Goal: Transaction & Acquisition: Purchase product/service

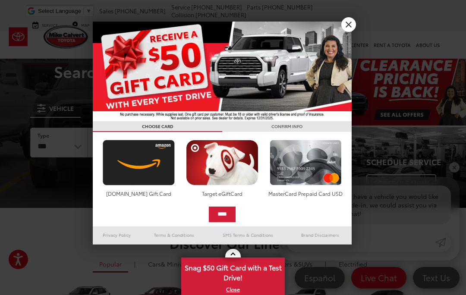
click at [349, 25] on link "X" at bounding box center [348, 24] width 15 height 15
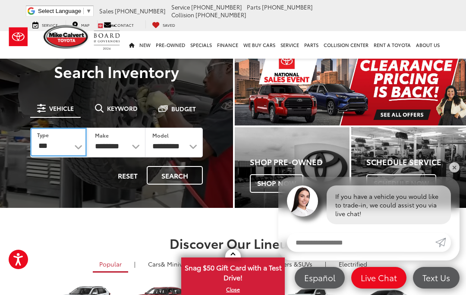
click at [76, 146] on select "*** *** **** *********" at bounding box center [58, 142] width 57 height 29
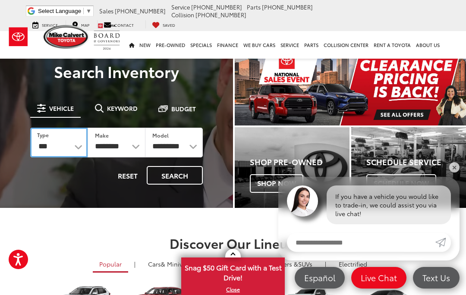
select select "********"
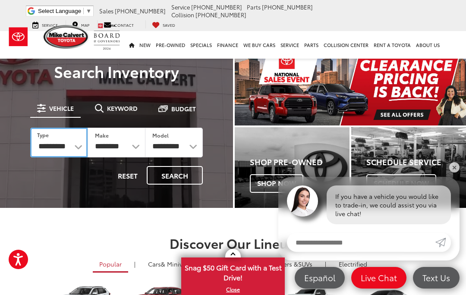
select select "******"
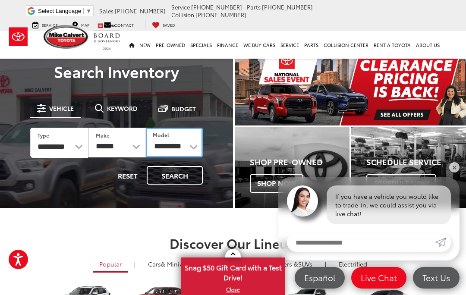
click at [195, 143] on select "**********" at bounding box center [174, 143] width 57 height 30
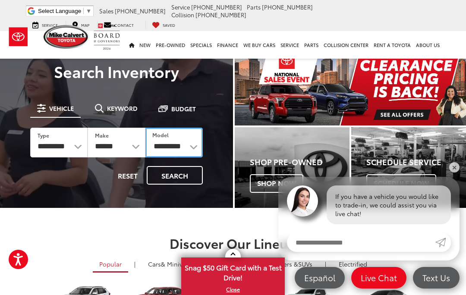
select select "******"
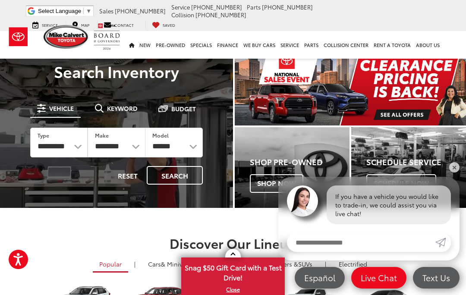
click at [171, 181] on button "Search" at bounding box center [175, 175] width 56 height 19
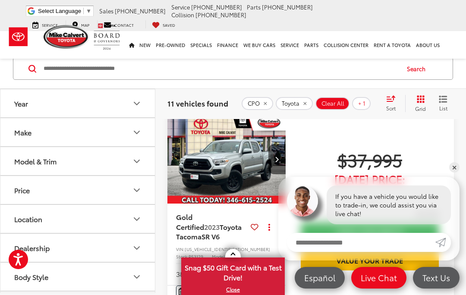
click at [396, 101] on div "Sort" at bounding box center [393, 103] width 23 height 17
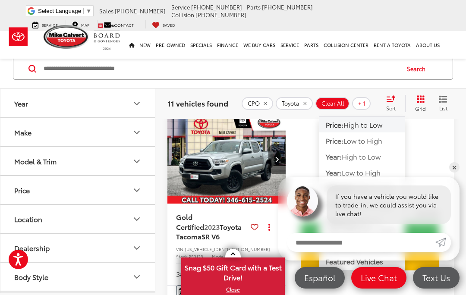
click at [354, 141] on span "Low to High" at bounding box center [362, 140] width 39 height 10
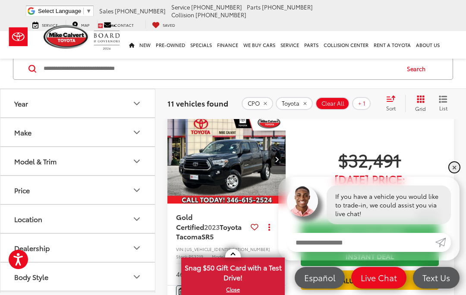
click at [456, 170] on link "✕" at bounding box center [454, 167] width 10 height 10
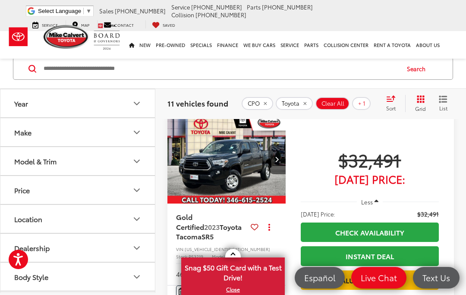
click at [204, 189] on img "2023 Toyota Tacoma SR5 0" at bounding box center [226, 160] width 119 height 90
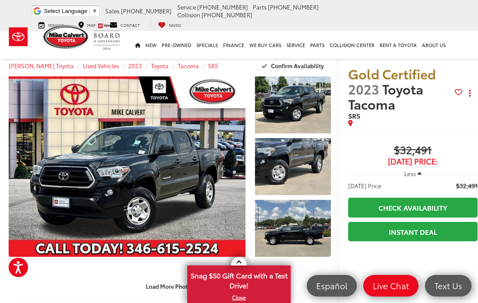
click at [110, 169] on link "Expand Photo 0" at bounding box center [127, 166] width 237 height 180
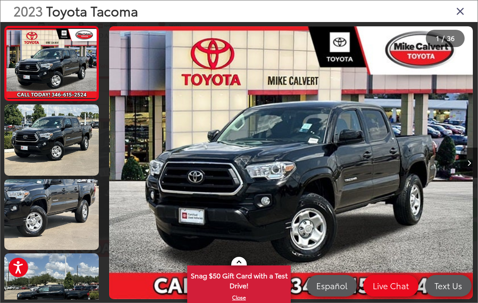
click at [44, 138] on link at bounding box center [51, 139] width 94 height 71
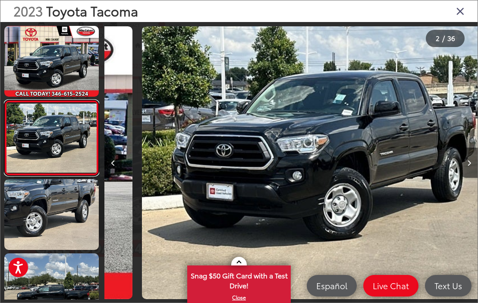
scroll to position [0, 373]
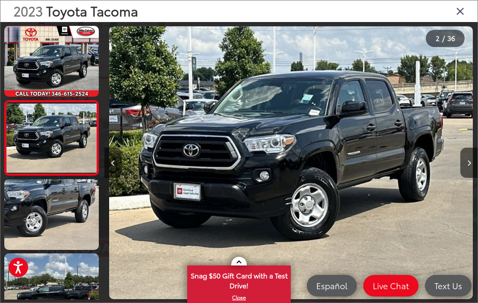
click at [288, 185] on img "2023 Toyota Tacoma SR5 1" at bounding box center [290, 162] width 363 height 273
click at [48, 204] on link at bounding box center [51, 214] width 94 height 71
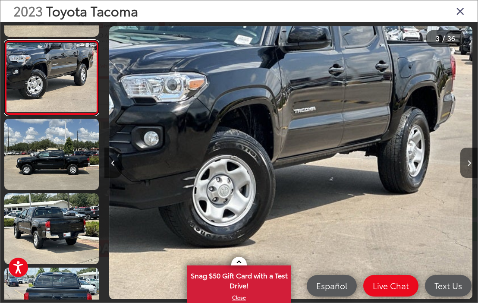
scroll to position [135, 0]
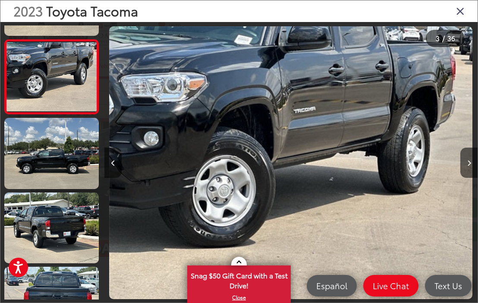
click at [48, 149] on link at bounding box center [51, 153] width 94 height 71
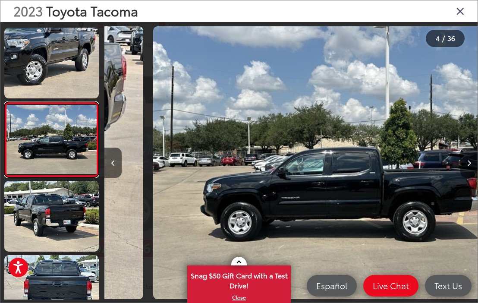
scroll to position [0, 1119]
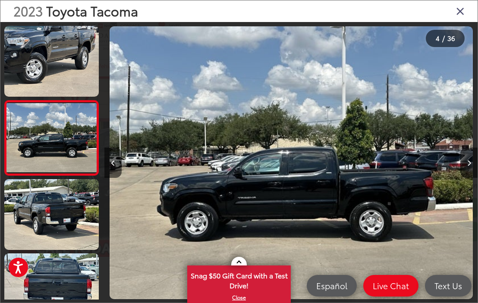
click at [46, 213] on link at bounding box center [51, 214] width 94 height 71
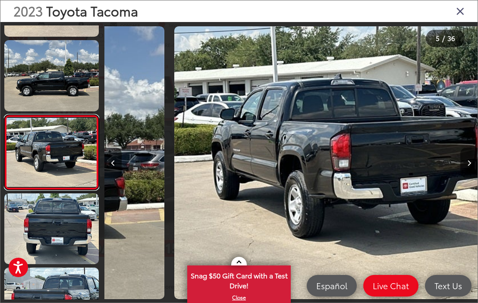
scroll to position [0, 1492]
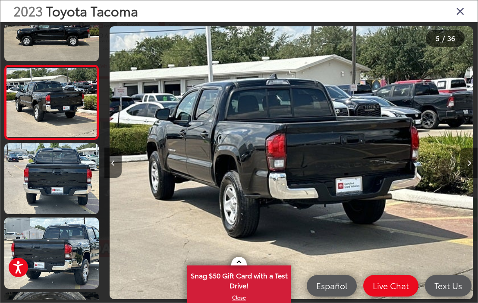
click at [41, 179] on link at bounding box center [51, 178] width 94 height 71
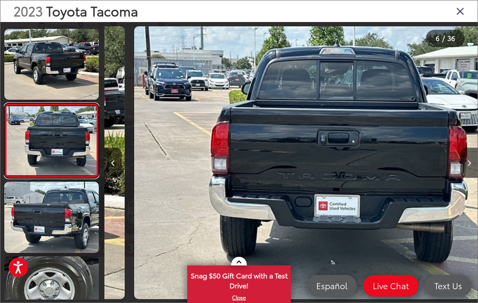
scroll to position [0, 1865]
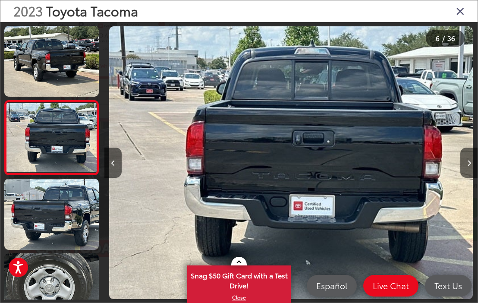
click at [43, 214] on link at bounding box center [51, 214] width 94 height 71
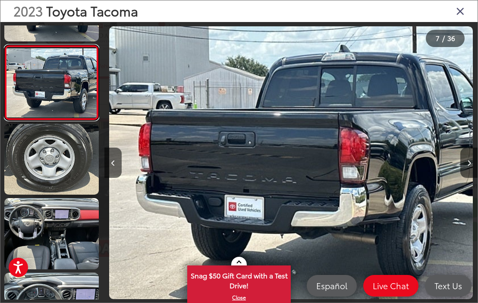
scroll to position [427, 0]
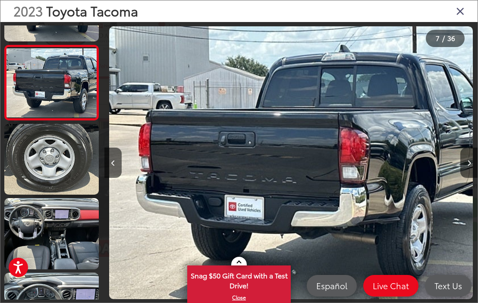
click at [58, 158] on link at bounding box center [51, 159] width 94 height 71
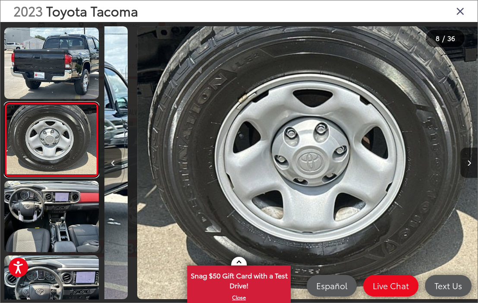
scroll to position [0, 2611]
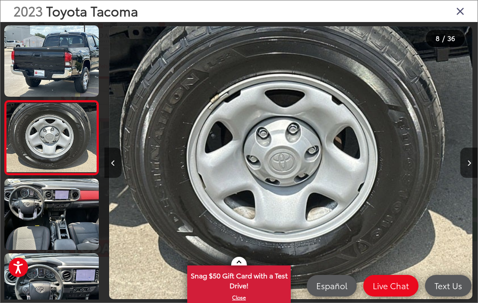
click at [51, 219] on link at bounding box center [51, 214] width 94 height 71
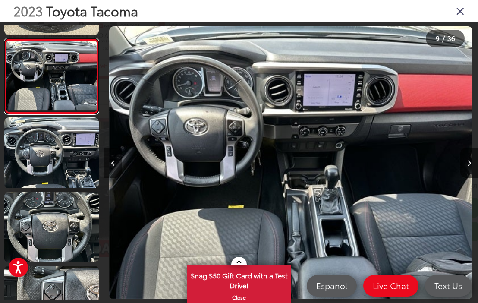
scroll to position [584, 0]
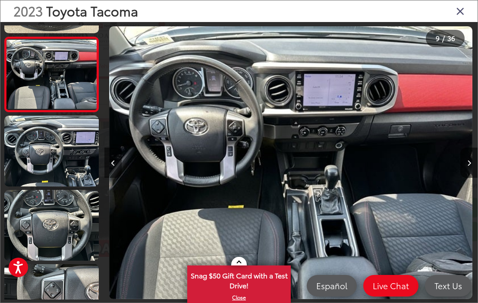
click at [44, 154] on link at bounding box center [51, 151] width 94 height 71
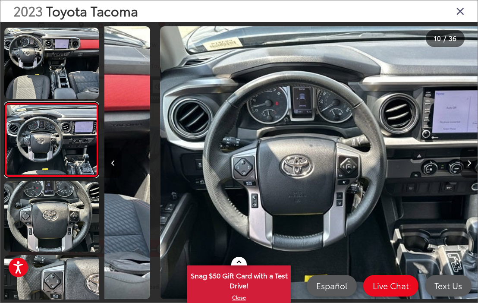
scroll to position [0, 0]
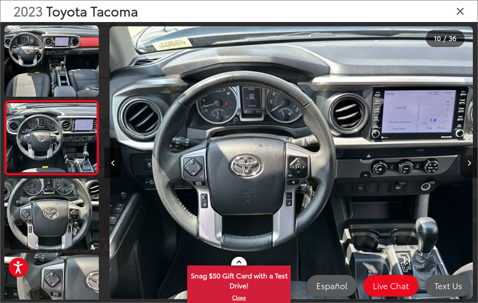
click at [42, 213] on link at bounding box center [51, 214] width 94 height 71
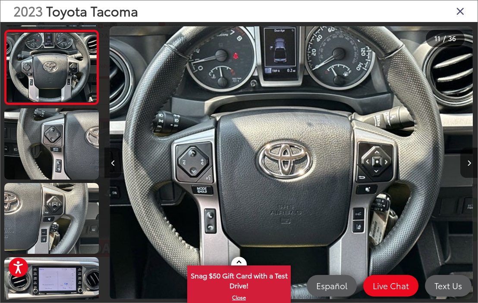
click at [53, 141] on link at bounding box center [51, 143] width 94 height 71
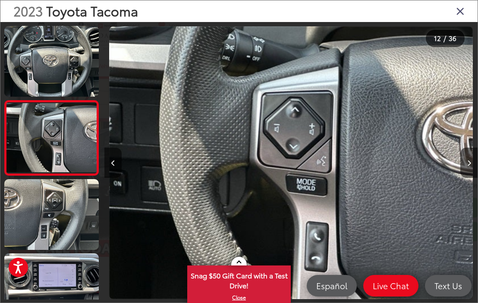
click at [56, 217] on link at bounding box center [51, 214] width 94 height 71
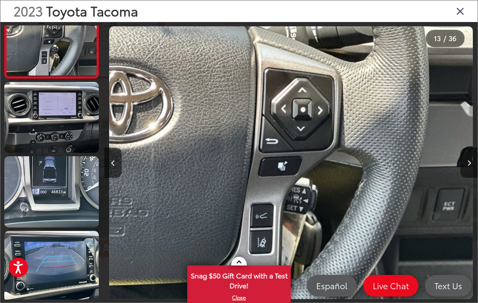
click at [53, 116] on link at bounding box center [51, 117] width 94 height 71
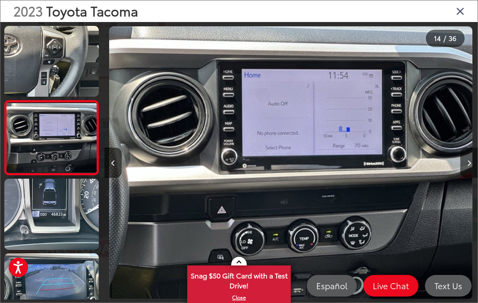
click at [52, 204] on link at bounding box center [51, 214] width 94 height 71
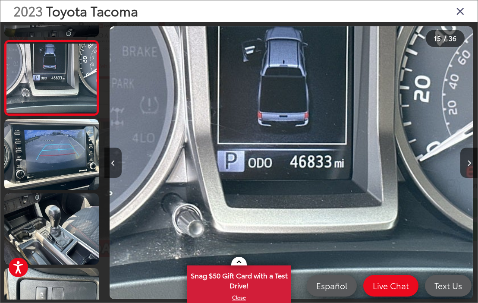
click at [53, 180] on link at bounding box center [51, 154] width 94 height 71
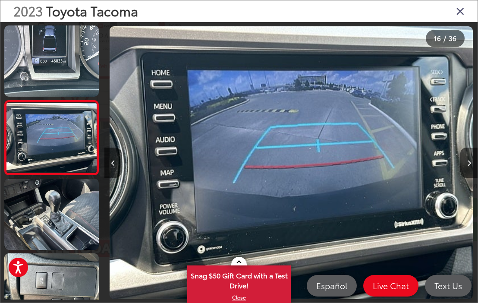
click at [41, 207] on link at bounding box center [51, 214] width 94 height 71
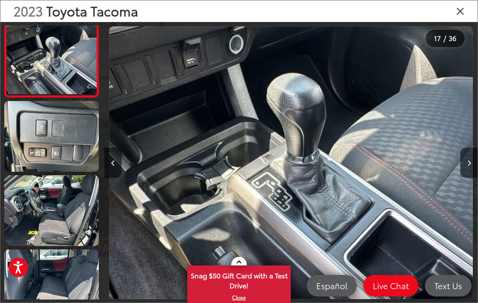
click at [58, 138] on link at bounding box center [51, 136] width 94 height 71
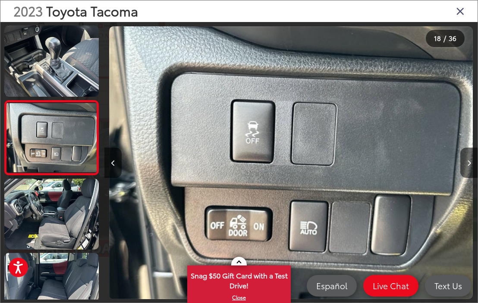
click at [50, 215] on link at bounding box center [51, 214] width 94 height 71
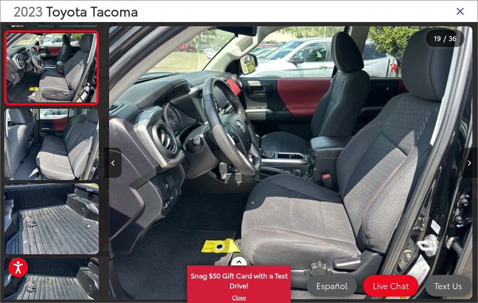
click at [45, 151] on link at bounding box center [51, 144] width 94 height 71
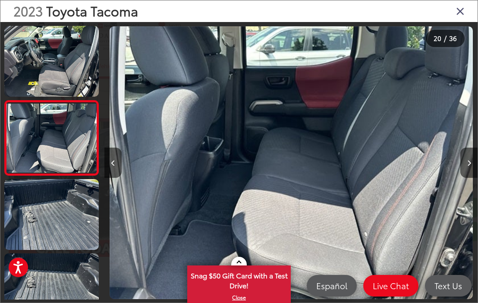
click at [47, 217] on link at bounding box center [51, 214] width 94 height 71
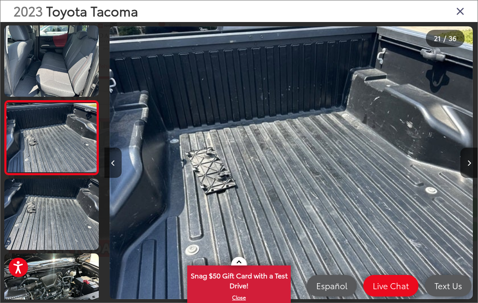
click at [46, 218] on link at bounding box center [51, 214] width 94 height 71
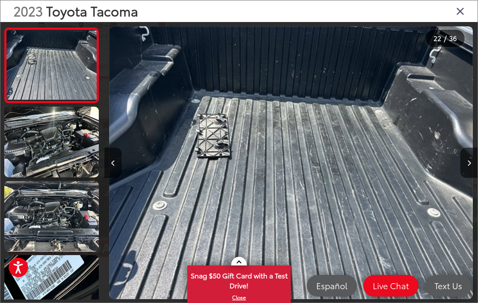
click at [42, 153] on link at bounding box center [51, 142] width 94 height 71
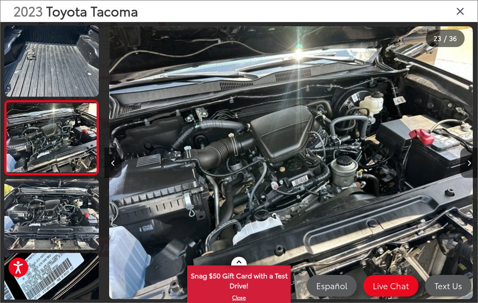
click at [38, 214] on link at bounding box center [51, 214] width 94 height 71
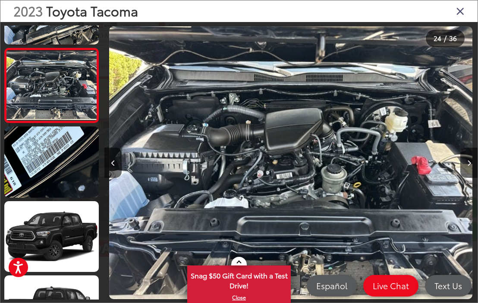
click at [39, 156] on link at bounding box center [51, 161] width 94 height 71
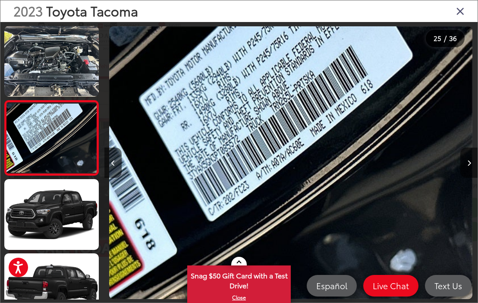
click at [51, 210] on link at bounding box center [51, 214] width 94 height 71
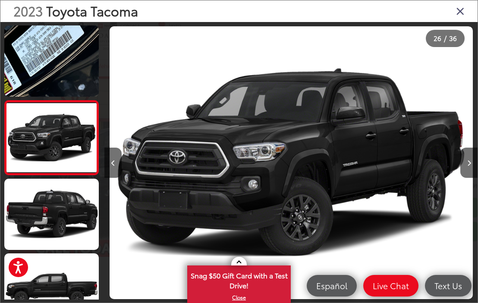
click at [48, 207] on link at bounding box center [51, 214] width 94 height 71
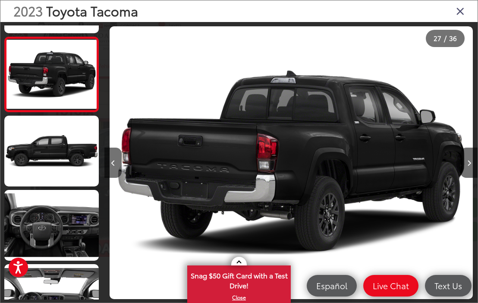
click at [44, 151] on link at bounding box center [51, 151] width 94 height 71
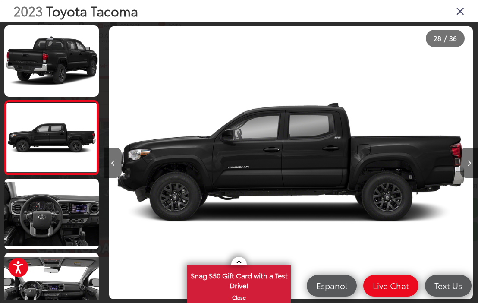
click at [45, 207] on link at bounding box center [51, 214] width 94 height 71
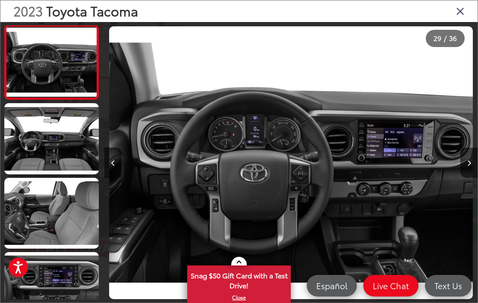
click at [52, 145] on link at bounding box center [51, 138] width 94 height 71
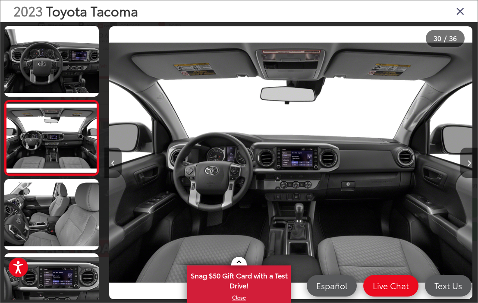
click at [37, 206] on link at bounding box center [51, 214] width 94 height 71
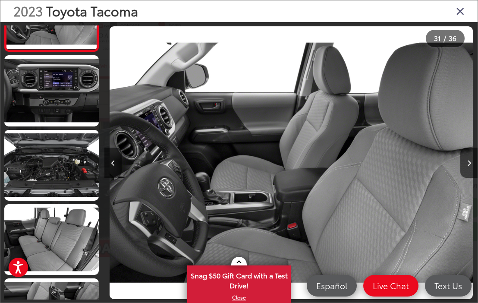
click at [53, 100] on link at bounding box center [51, 90] width 94 height 71
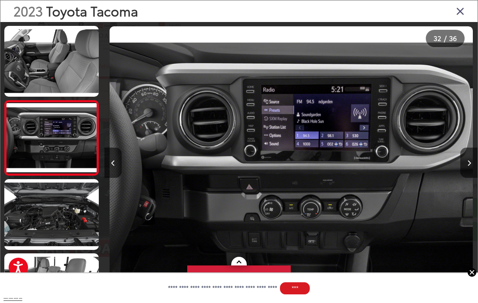
click at [49, 203] on link at bounding box center [51, 214] width 94 height 71
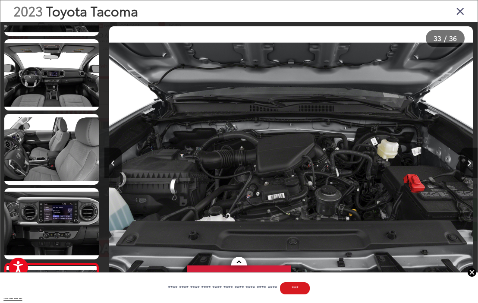
click at [50, 76] on link at bounding box center [51, 74] width 94 height 71
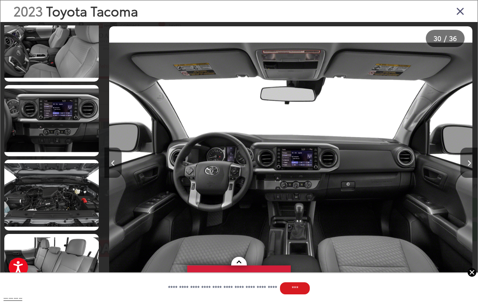
click at [42, 191] on link at bounding box center [51, 195] width 94 height 71
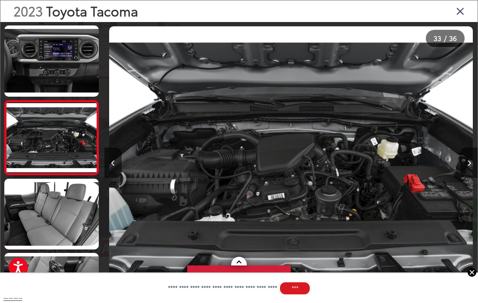
click at [39, 215] on link at bounding box center [51, 214] width 94 height 71
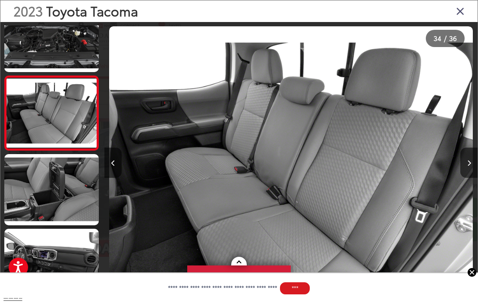
click at [47, 188] on link at bounding box center [51, 189] width 94 height 71
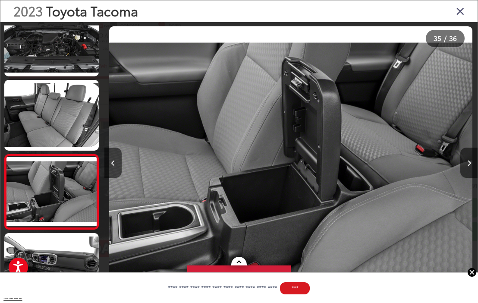
click at [47, 240] on link at bounding box center [51, 268] width 94 height 71
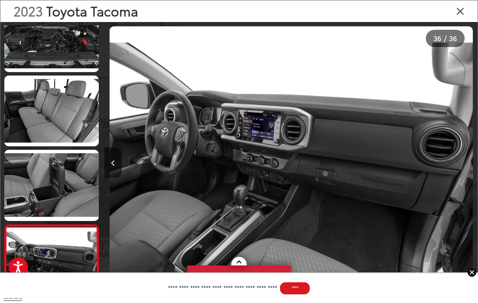
click at [115, 178] on button "Previous image" at bounding box center [112, 163] width 17 height 30
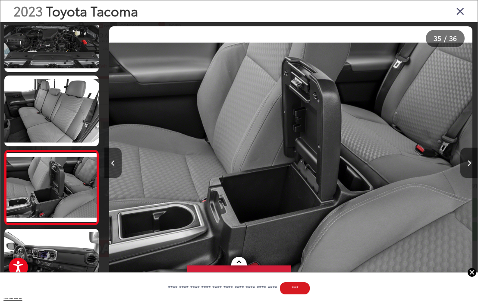
click at [458, 16] on icon "Close gallery" at bounding box center [460, 10] width 9 height 11
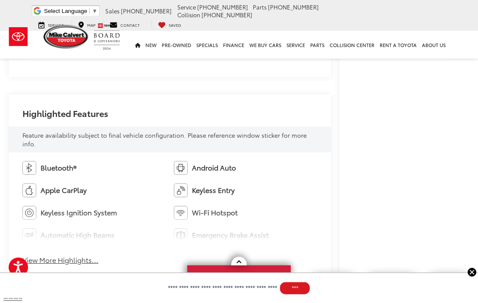
scroll to position [431, 0]
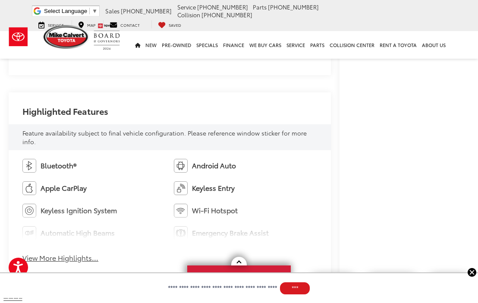
click at [48, 256] on button "View More Highlights..." at bounding box center [60, 258] width 76 height 10
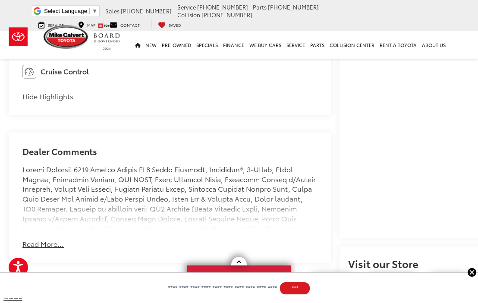
scroll to position [641, 0]
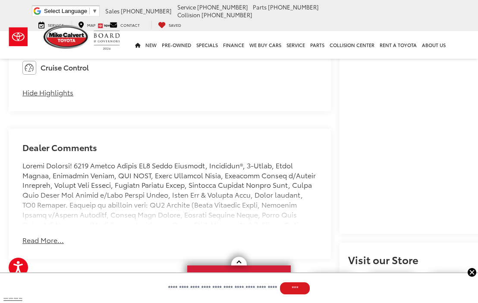
click at [35, 243] on button "Read More..." at bounding box center [42, 240] width 41 height 10
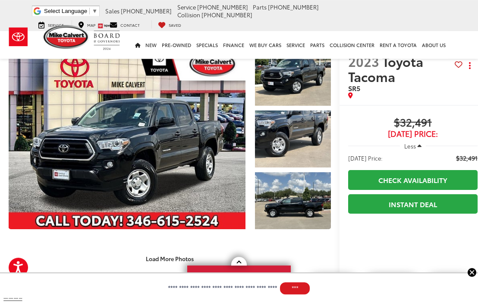
scroll to position [0, 0]
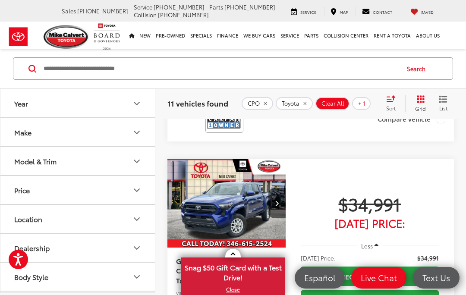
scroll to position [476, 0]
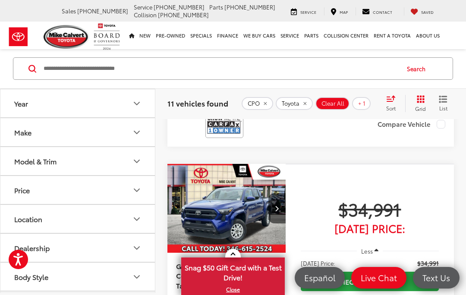
click at [217, 189] on img "2024 Toyota Tacoma SR5 0" at bounding box center [226, 209] width 119 height 90
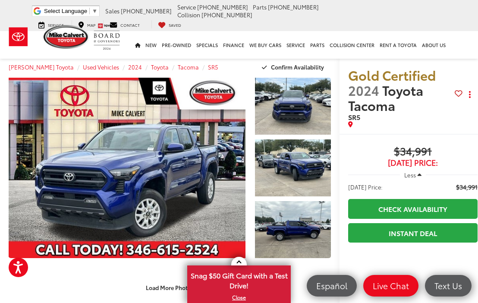
click at [129, 170] on link "Expand Photo 0" at bounding box center [127, 168] width 237 height 180
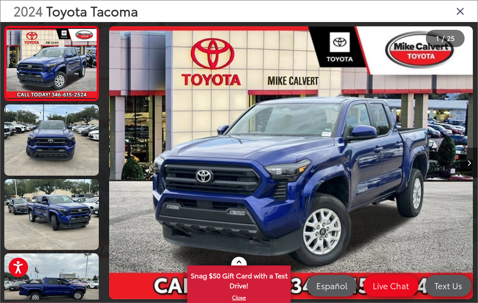
click at [286, 111] on img "2024 Toyota Tacoma SR5 0" at bounding box center [290, 162] width 363 height 273
click at [31, 132] on link at bounding box center [51, 139] width 94 height 71
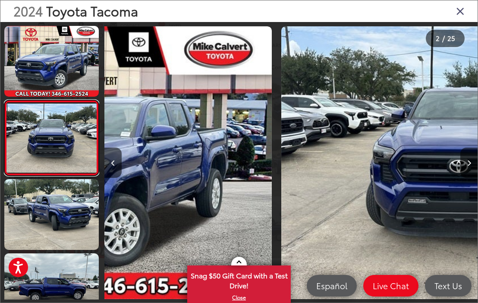
scroll to position [0, 373]
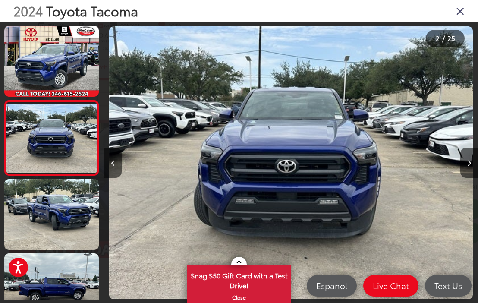
click at [39, 213] on link at bounding box center [51, 214] width 94 height 71
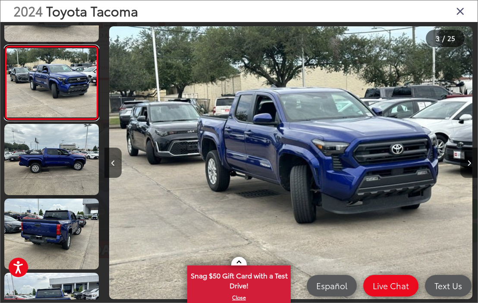
scroll to position [131, 0]
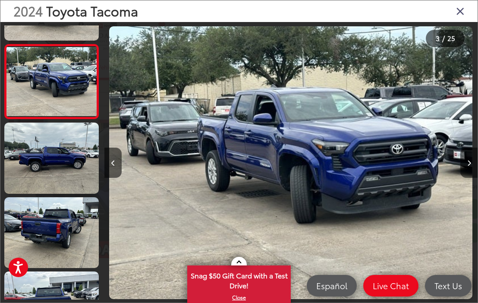
click at [54, 156] on link at bounding box center [51, 157] width 94 height 71
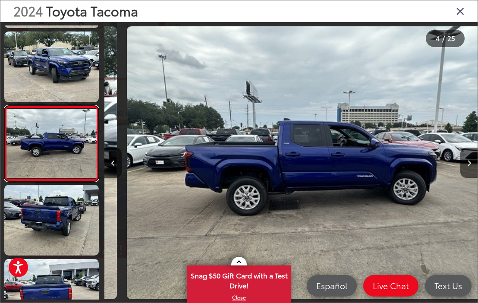
scroll to position [0, 1119]
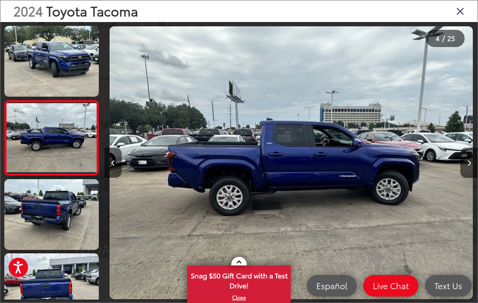
click at [48, 214] on link at bounding box center [51, 214] width 94 height 71
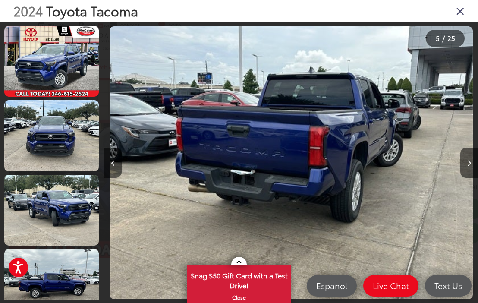
scroll to position [-1, 0]
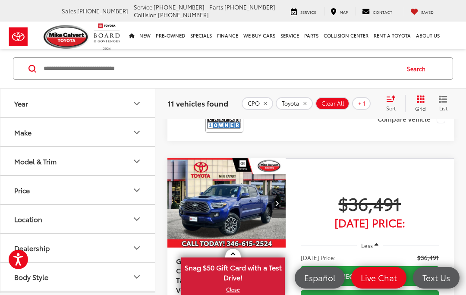
scroll to position [744, 0]
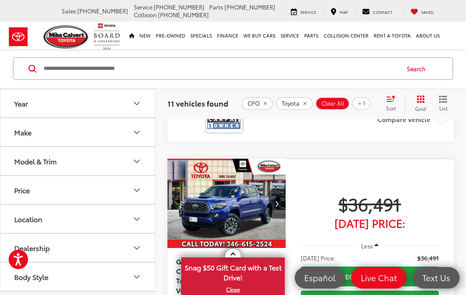
click at [222, 172] on img "2023 Toyota Tacoma TRD Sport V6 0" at bounding box center [226, 204] width 119 height 90
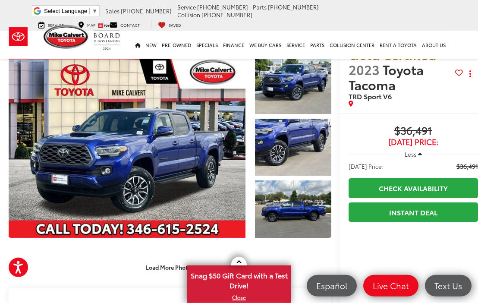
scroll to position [21, 0]
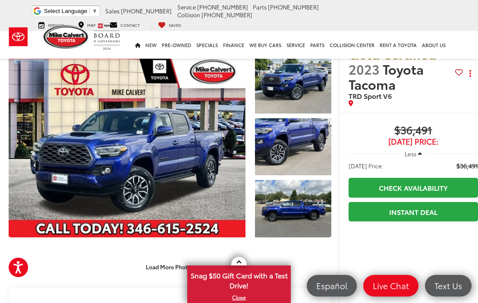
click at [290, 148] on link "Expand Photo 2" at bounding box center [293, 146] width 76 height 57
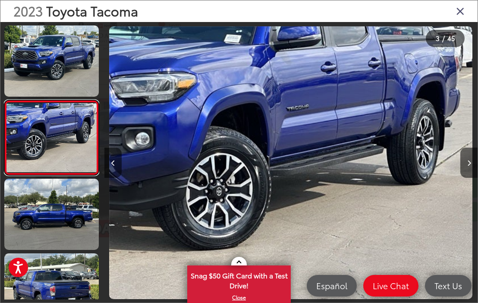
scroll to position [75, 0]
click at [49, 207] on link at bounding box center [51, 214] width 94 height 71
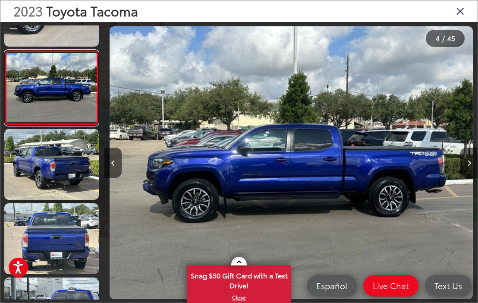
scroll to position [199, 0]
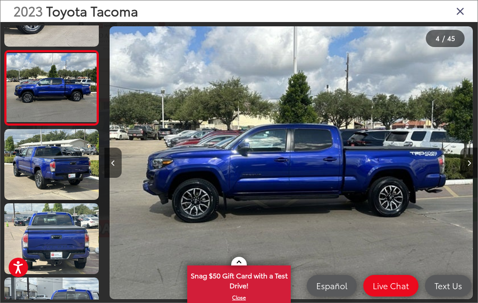
click at [50, 157] on link at bounding box center [51, 164] width 94 height 71
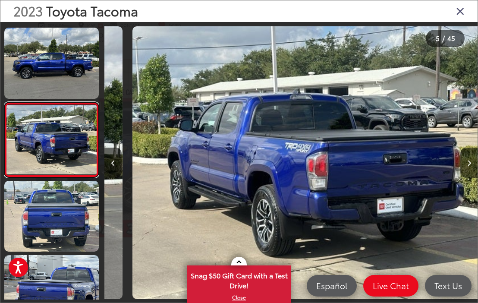
scroll to position [0, 1492]
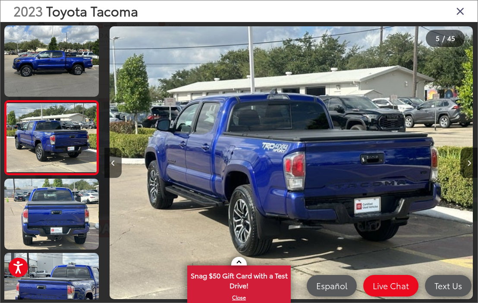
click at [52, 210] on link at bounding box center [51, 214] width 94 height 71
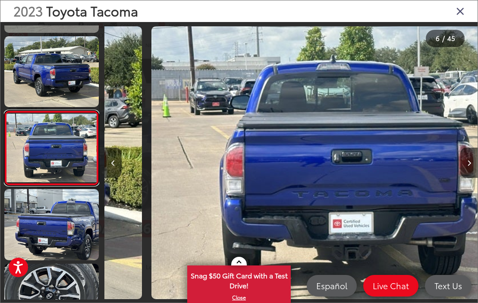
scroll to position [298, 0]
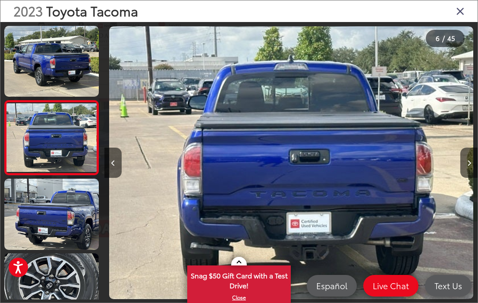
click at [50, 211] on link at bounding box center [51, 214] width 94 height 71
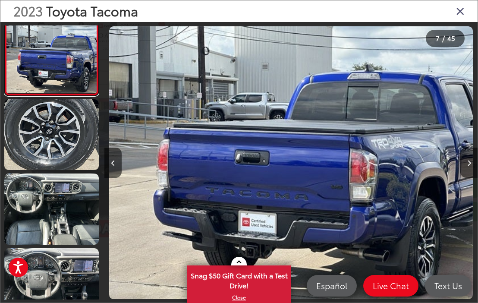
scroll to position [0, 0]
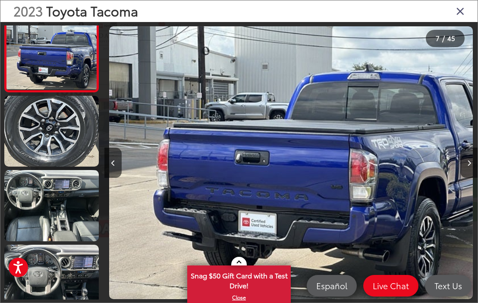
click at [48, 204] on link at bounding box center [51, 205] width 94 height 71
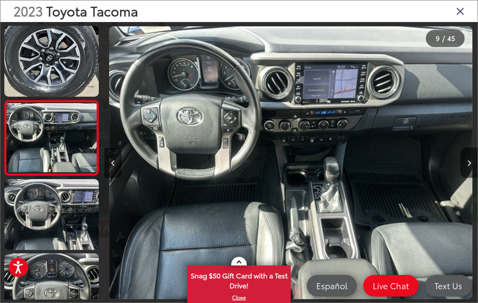
click at [56, 214] on link at bounding box center [51, 214] width 94 height 71
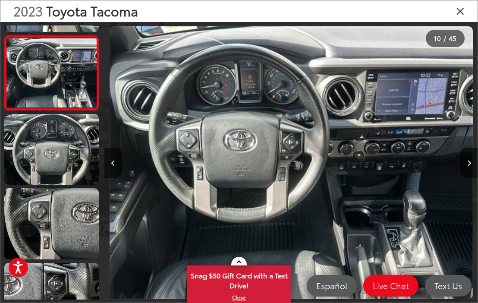
click at [50, 148] on link at bounding box center [51, 149] width 94 height 71
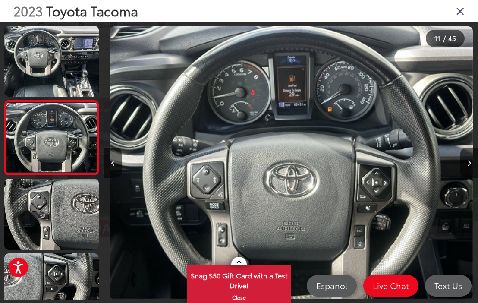
click at [56, 204] on link at bounding box center [51, 214] width 94 height 71
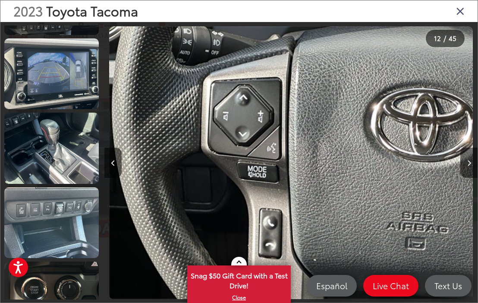
click at [50, 154] on link at bounding box center [51, 148] width 94 height 71
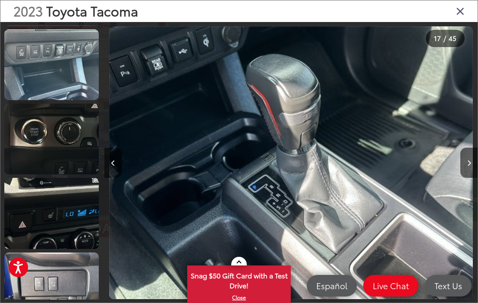
click at [51, 148] on link at bounding box center [51, 139] width 94 height 71
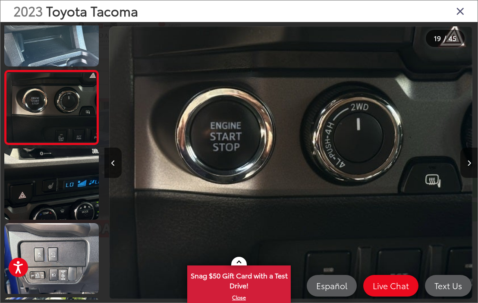
click at [48, 173] on link at bounding box center [51, 183] width 94 height 71
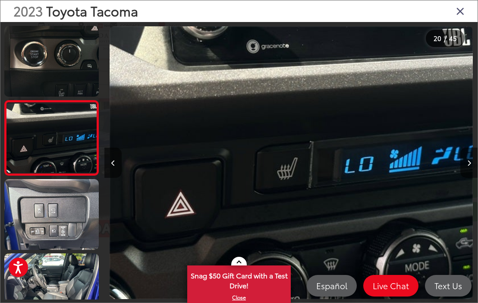
click at [49, 212] on link at bounding box center [51, 214] width 94 height 71
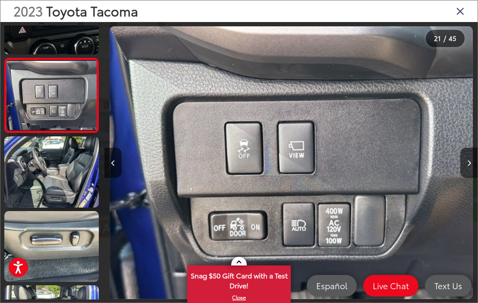
click at [48, 170] on link at bounding box center [51, 171] width 94 height 71
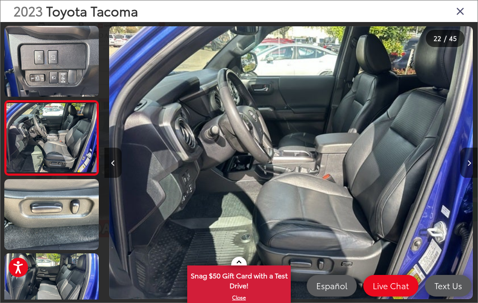
click at [45, 207] on link at bounding box center [51, 214] width 94 height 71
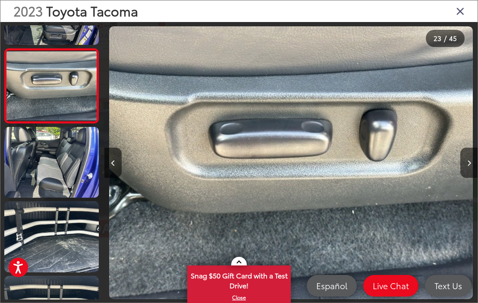
click at [53, 160] on link at bounding box center [51, 162] width 94 height 71
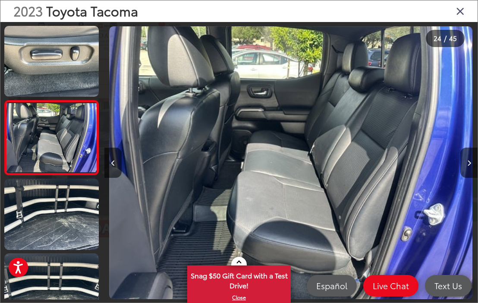
click at [46, 208] on link at bounding box center [51, 214] width 94 height 71
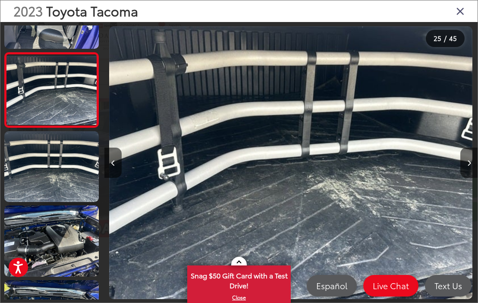
click at [53, 176] on link at bounding box center [51, 166] width 94 height 71
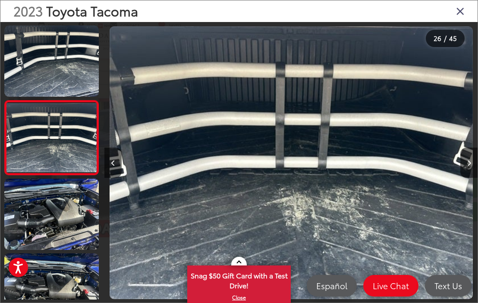
click at [44, 227] on link at bounding box center [51, 214] width 94 height 71
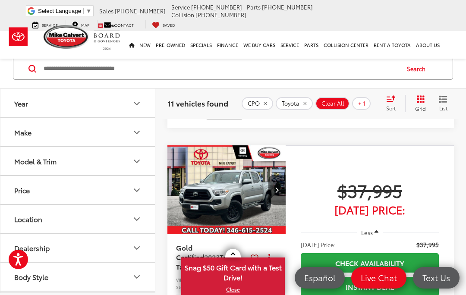
scroll to position [1022, 0]
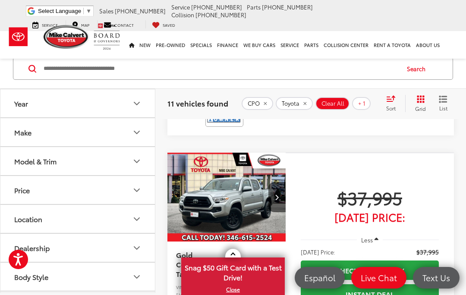
click at [222, 166] on img "2023 Toyota Tacoma SR V6 0" at bounding box center [226, 198] width 119 height 90
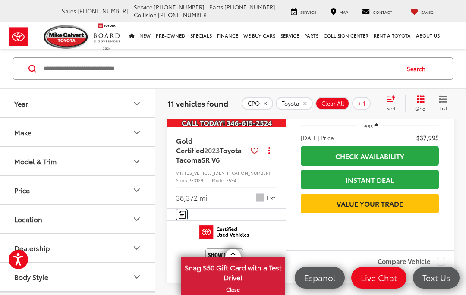
scroll to position [1136, 0]
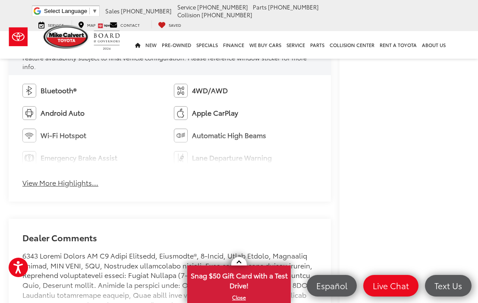
scroll to position [496, 0]
